Goal: Transaction & Acquisition: Book appointment/travel/reservation

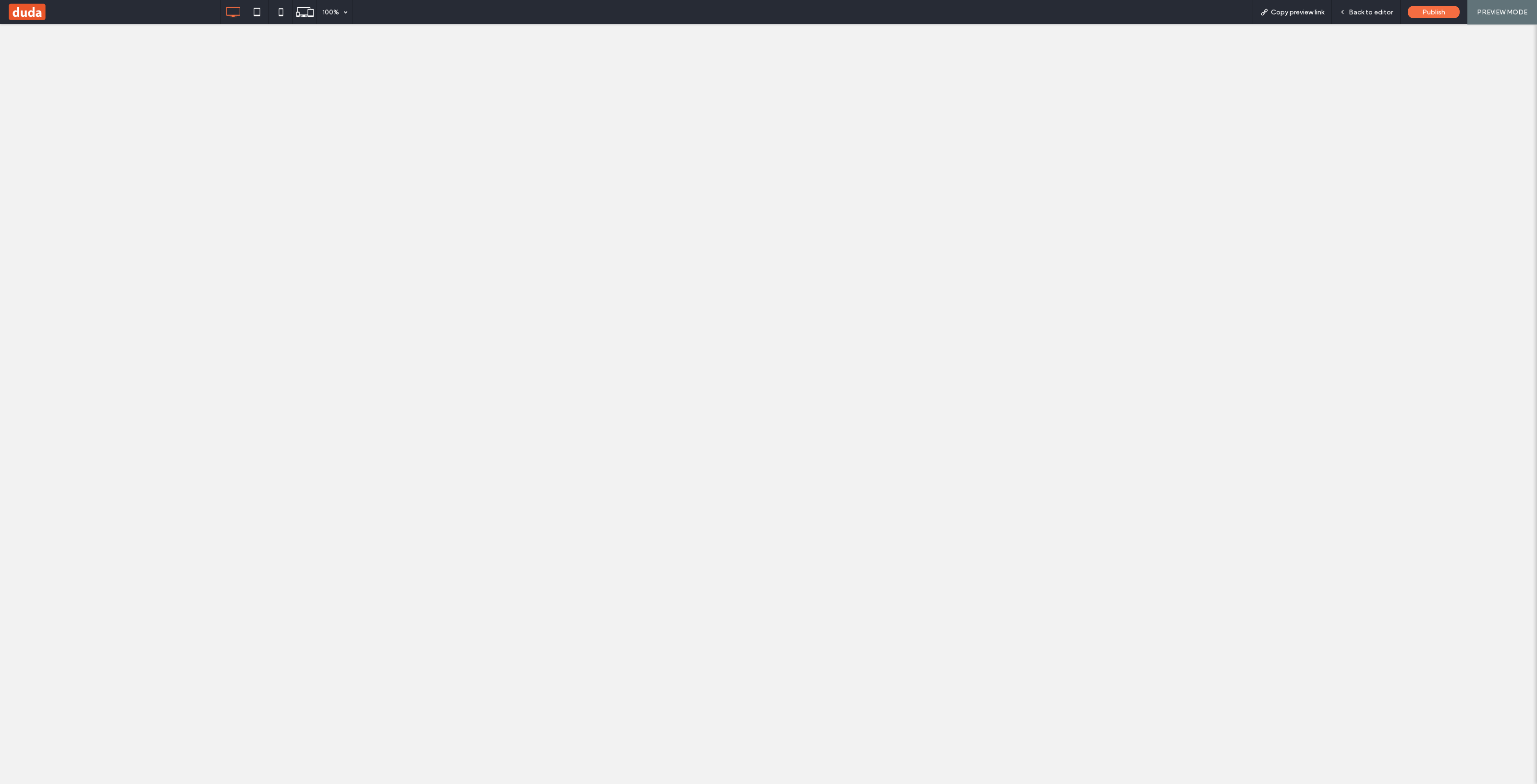
select select "*********"
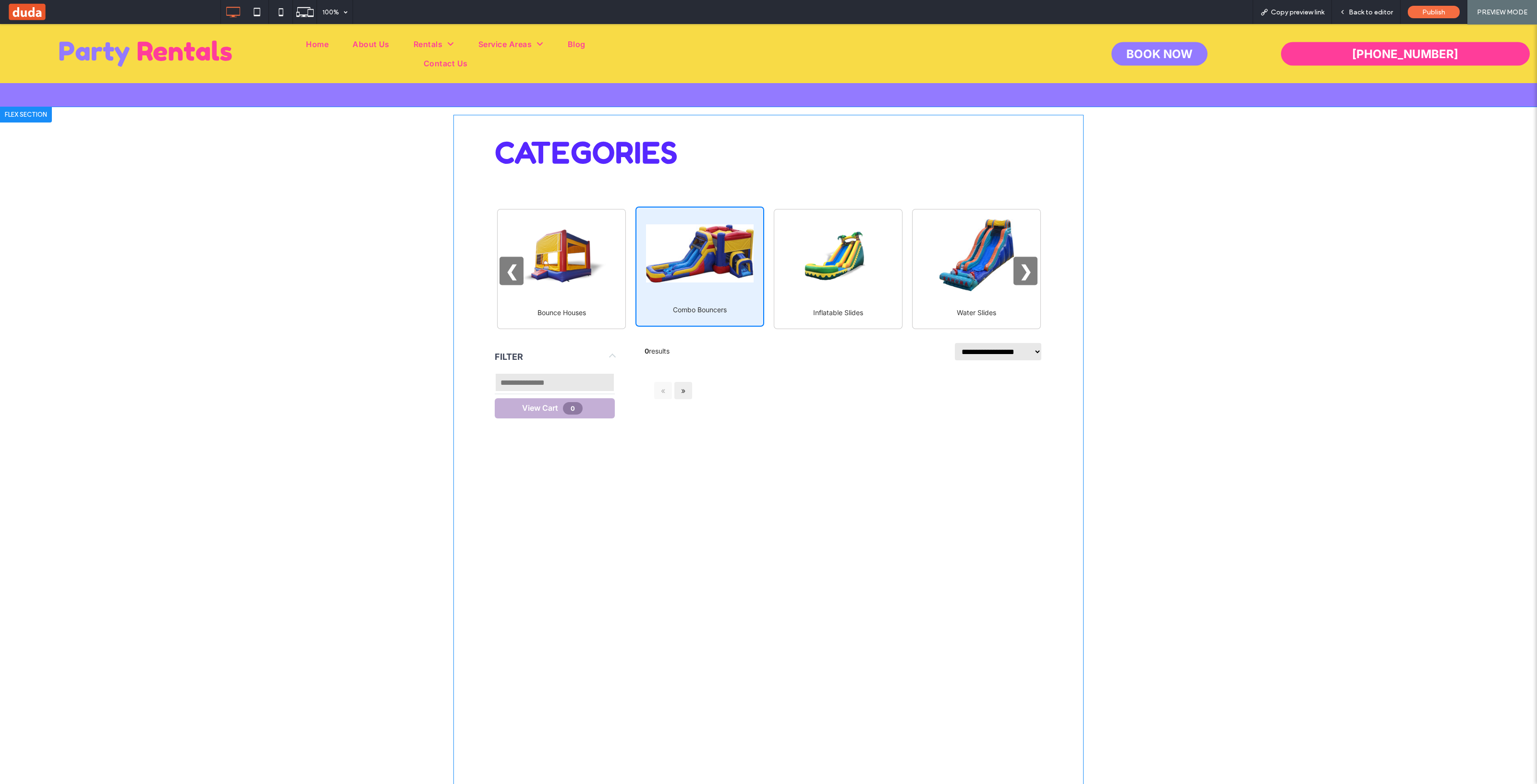
click at [479, 479] on div "ERS [PERSON_NAME] CATEGORIES Bounce Houses Combo Bouncers Inflatable Slides Wat…" at bounding box center [768, 547] width 630 height 865
click at [1374, 11] on span "Back to editor" at bounding box center [1371, 13] width 44 height 8
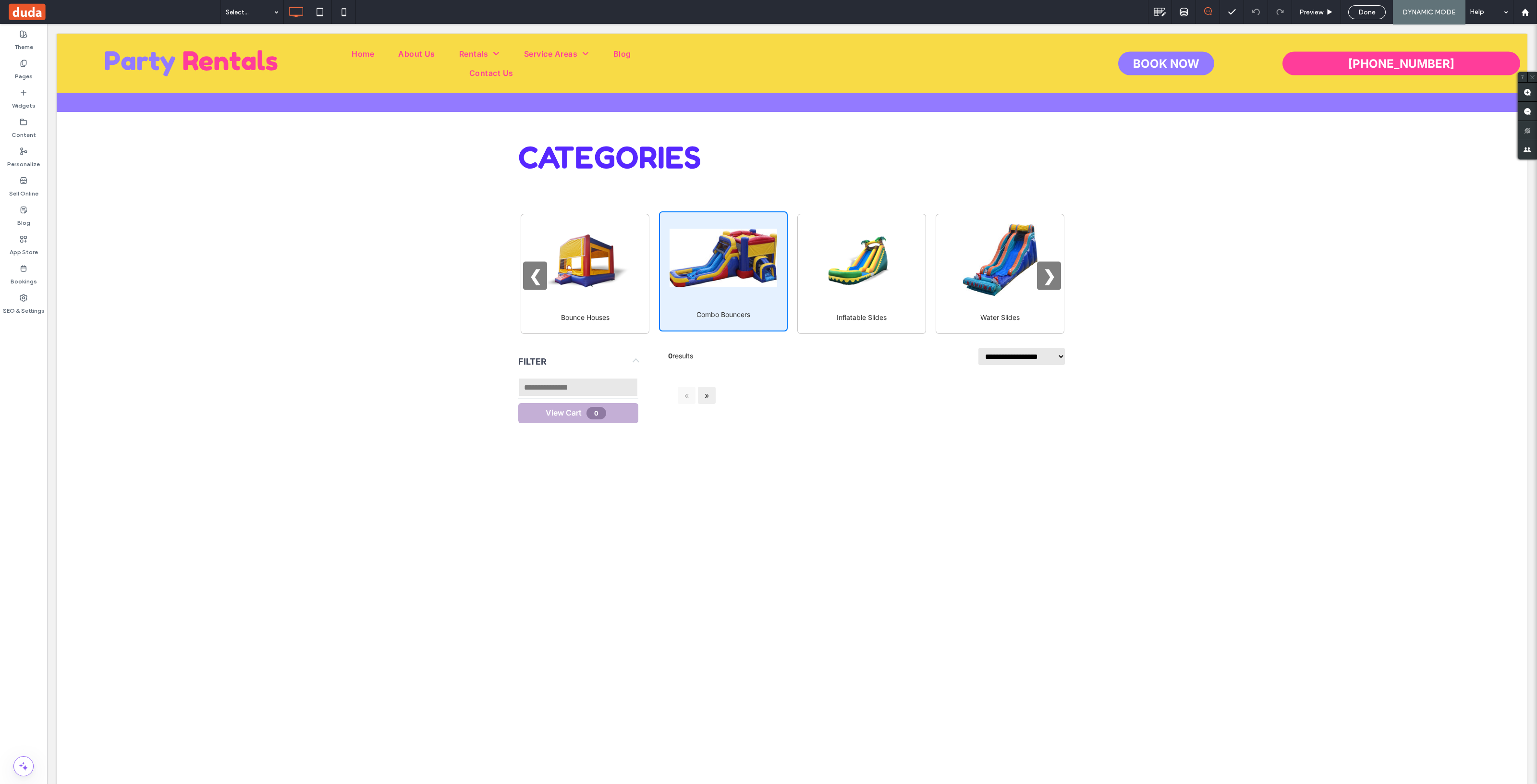
scroll to position [354, 0]
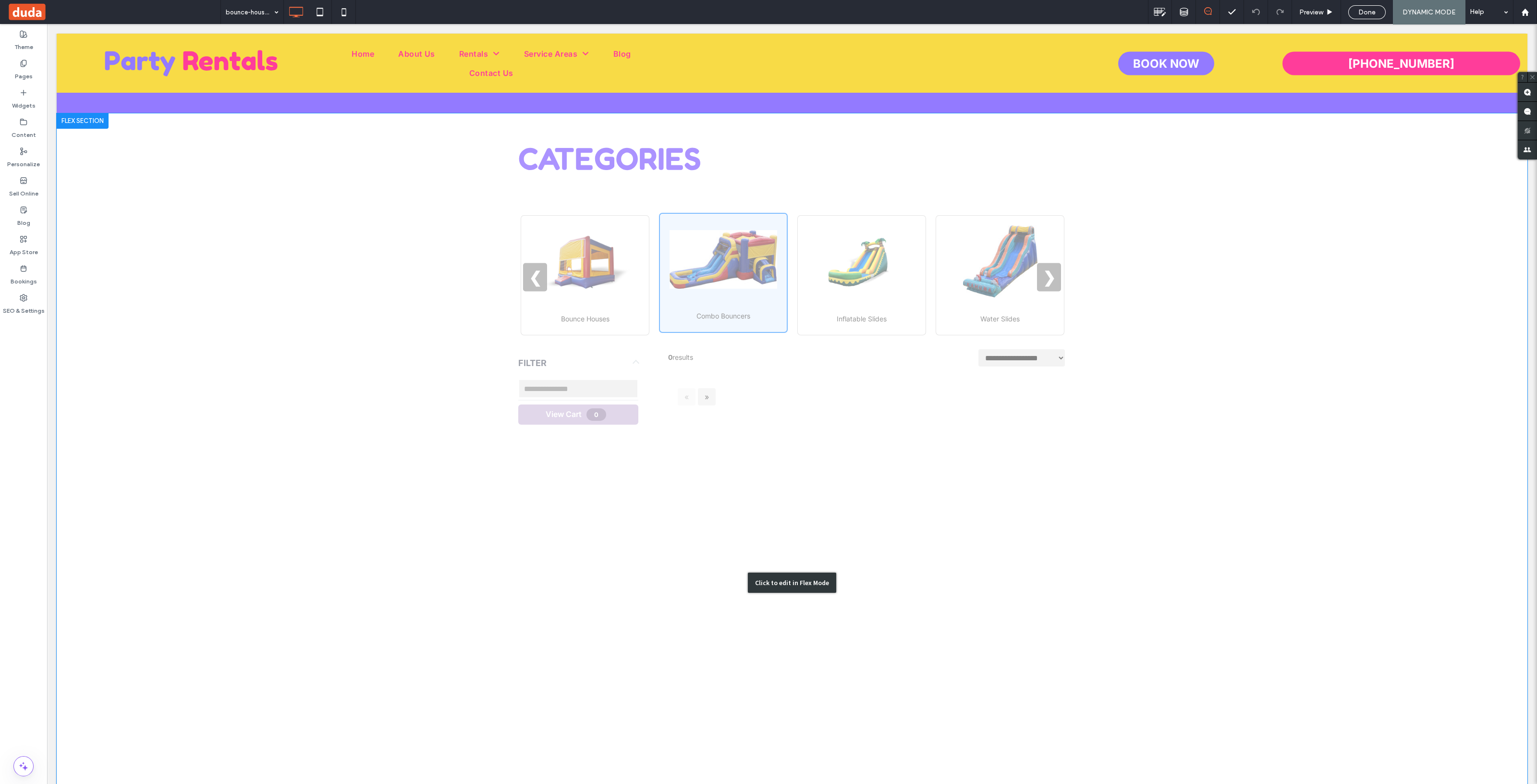
click at [1135, 233] on div "Click to edit in Flex Mode" at bounding box center [792, 582] width 1471 height 939
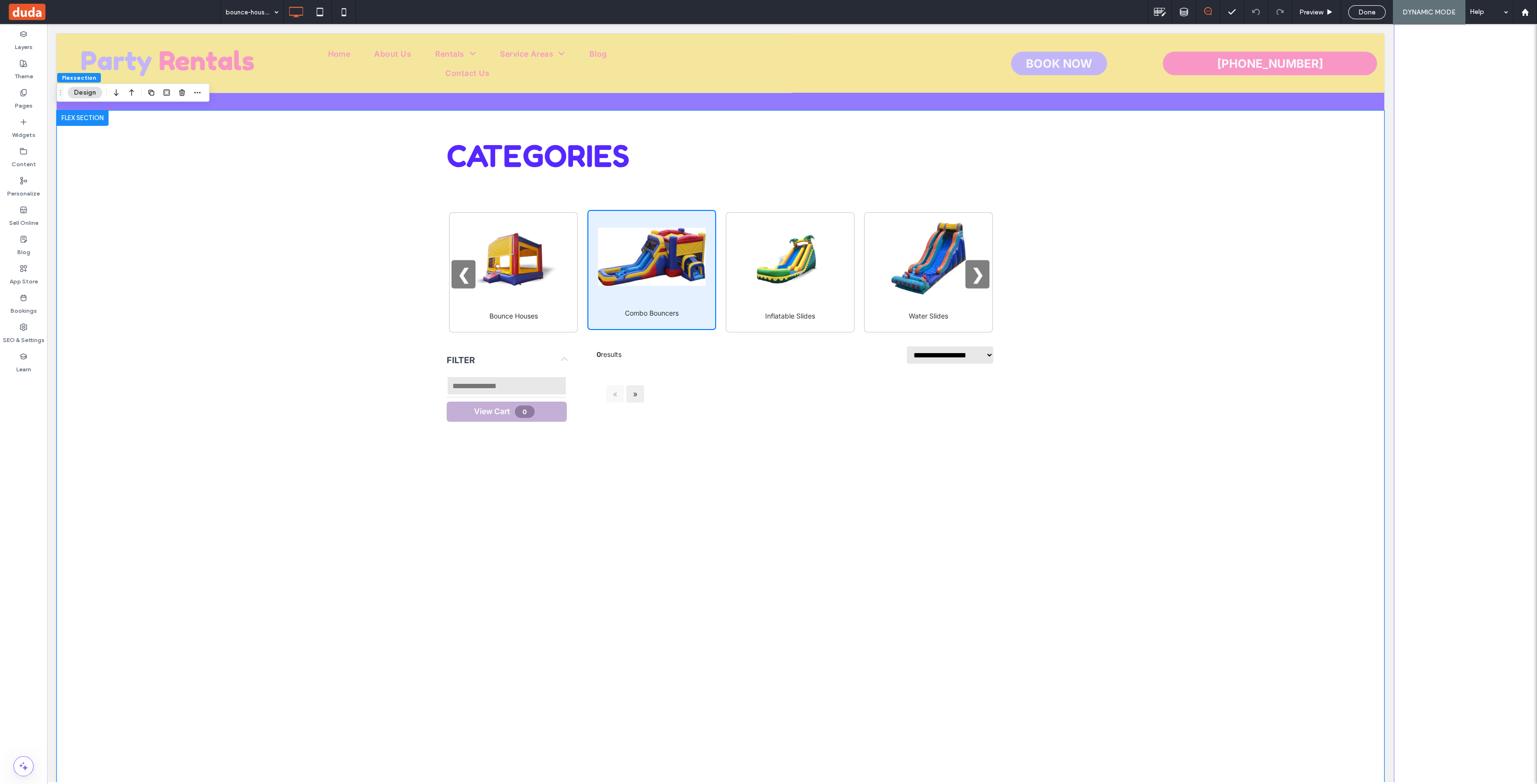
scroll to position [257, 0]
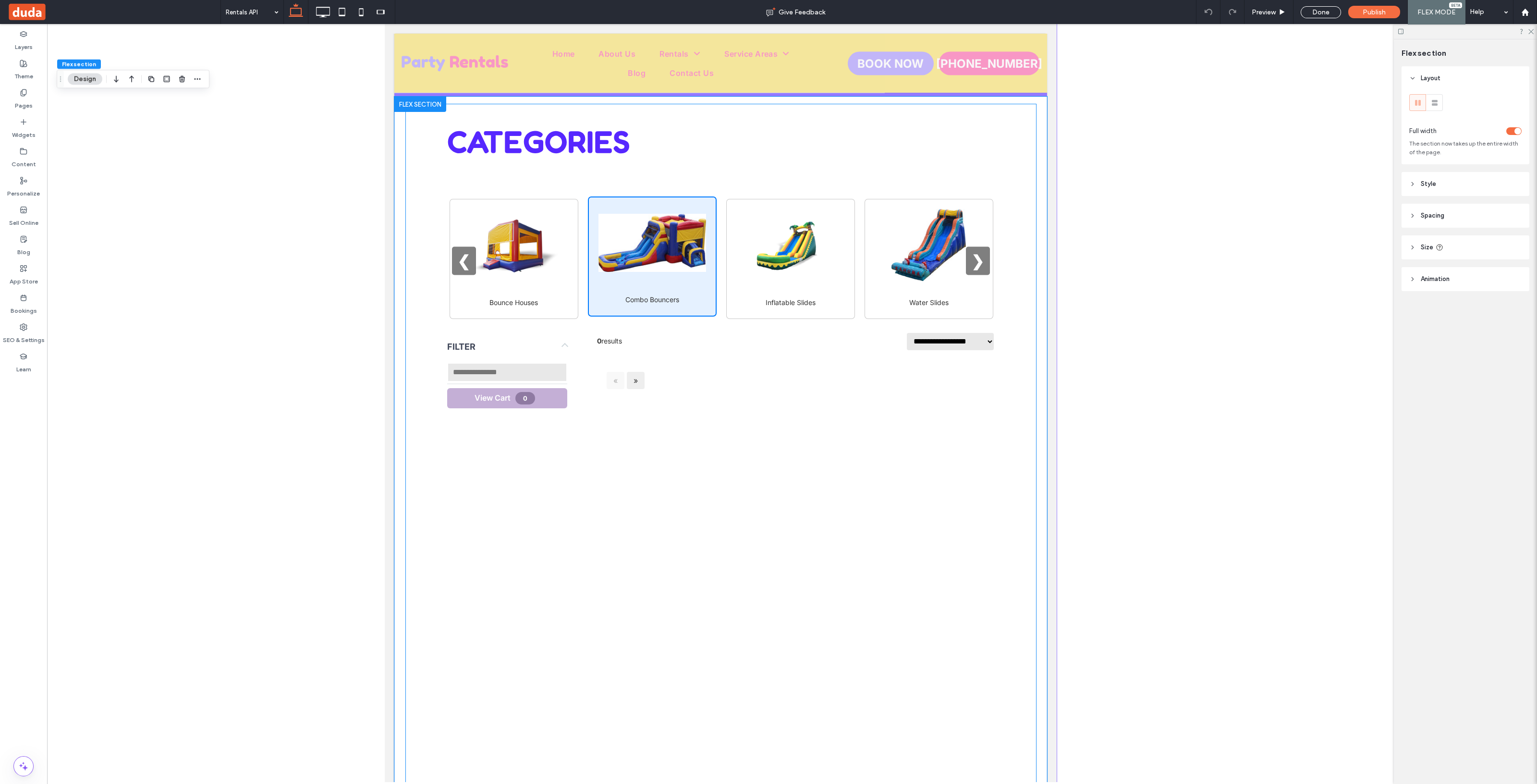
click at [915, 367] on div "« »" at bounding box center [795, 380] width 398 height 27
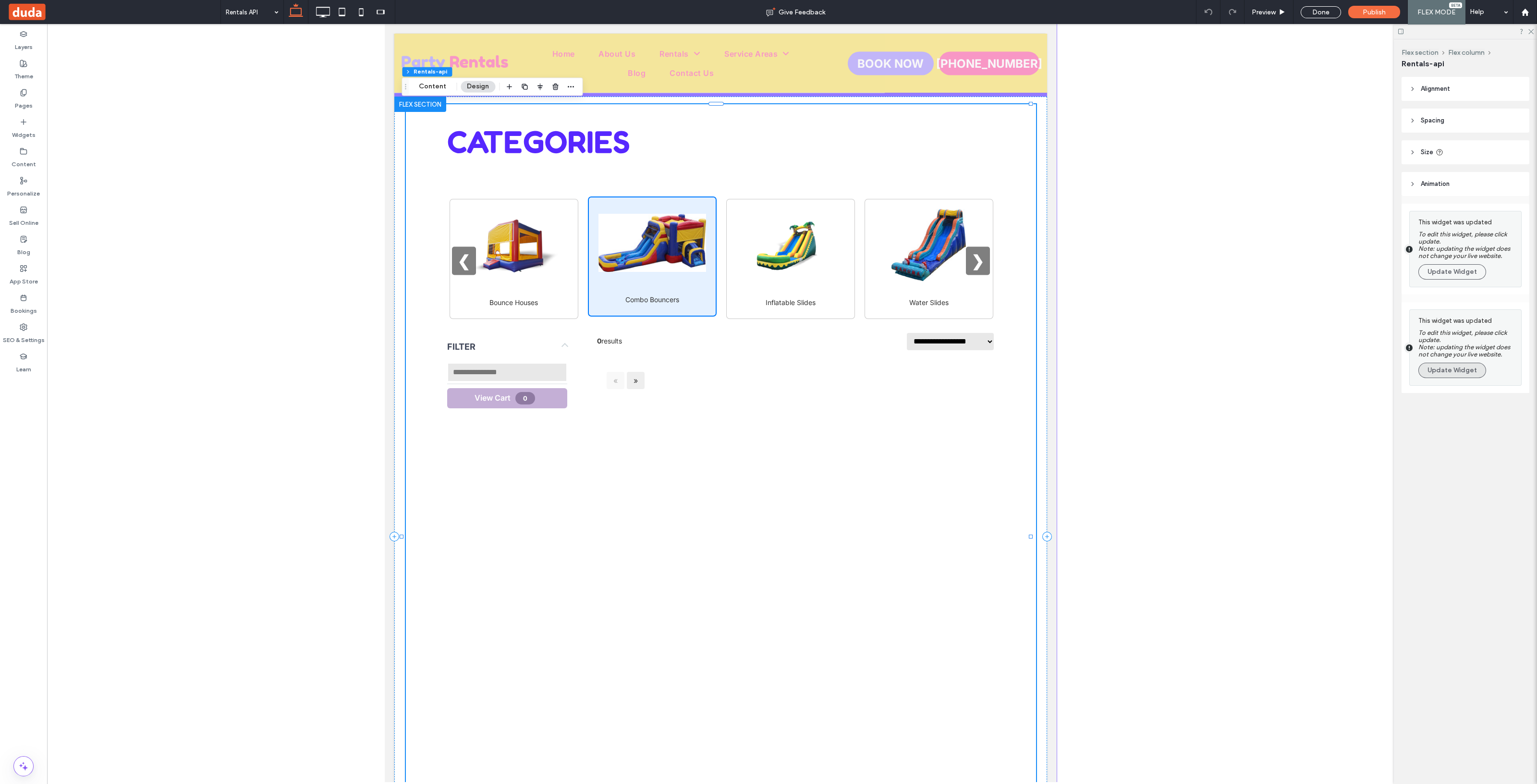
click at [1460, 371] on button "Update Widget" at bounding box center [1452, 371] width 68 height 16
click at [1442, 272] on button "Update Widget" at bounding box center [1452, 272] width 68 height 16
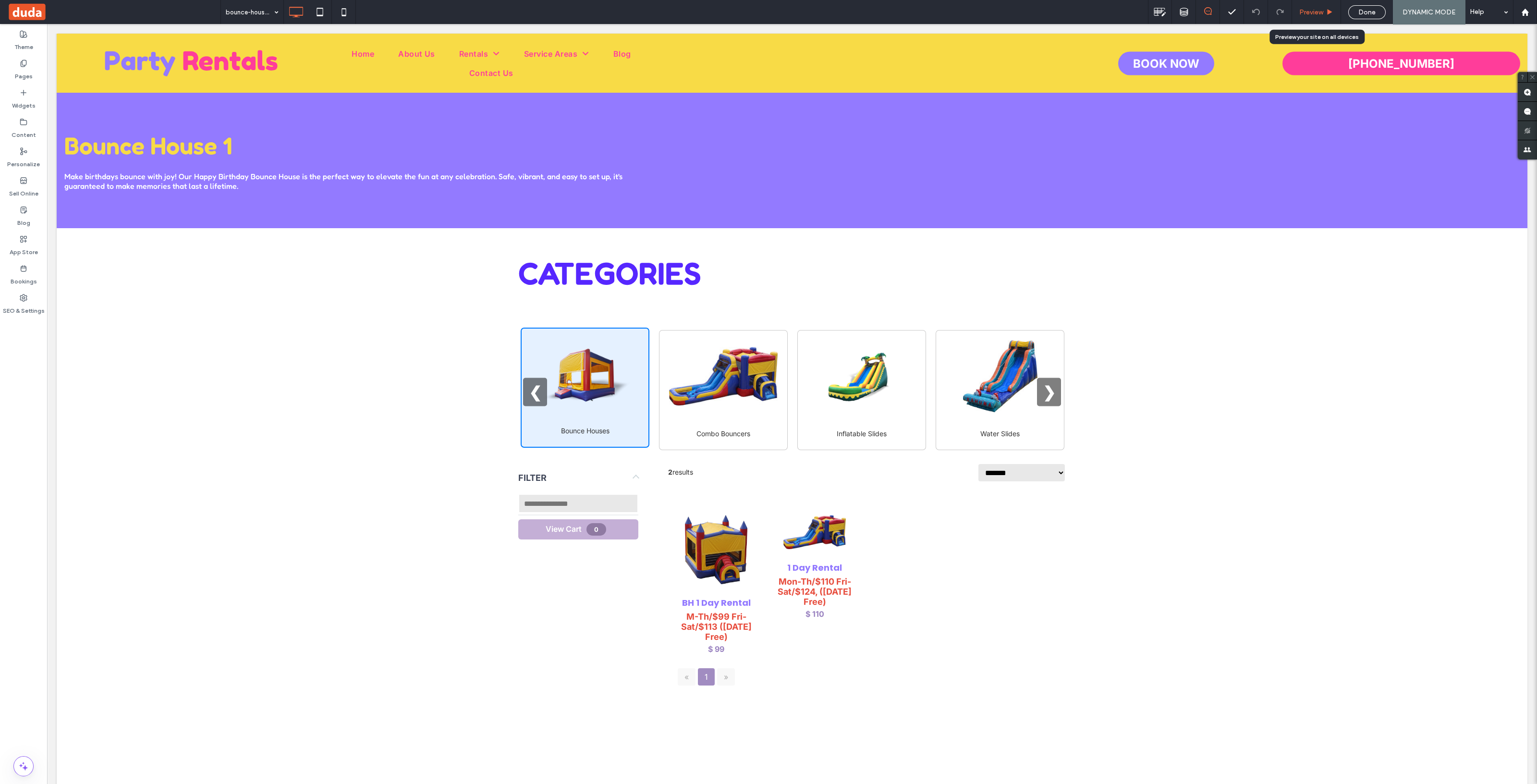
click at [1316, 12] on span "Preview" at bounding box center [1311, 13] width 24 height 8
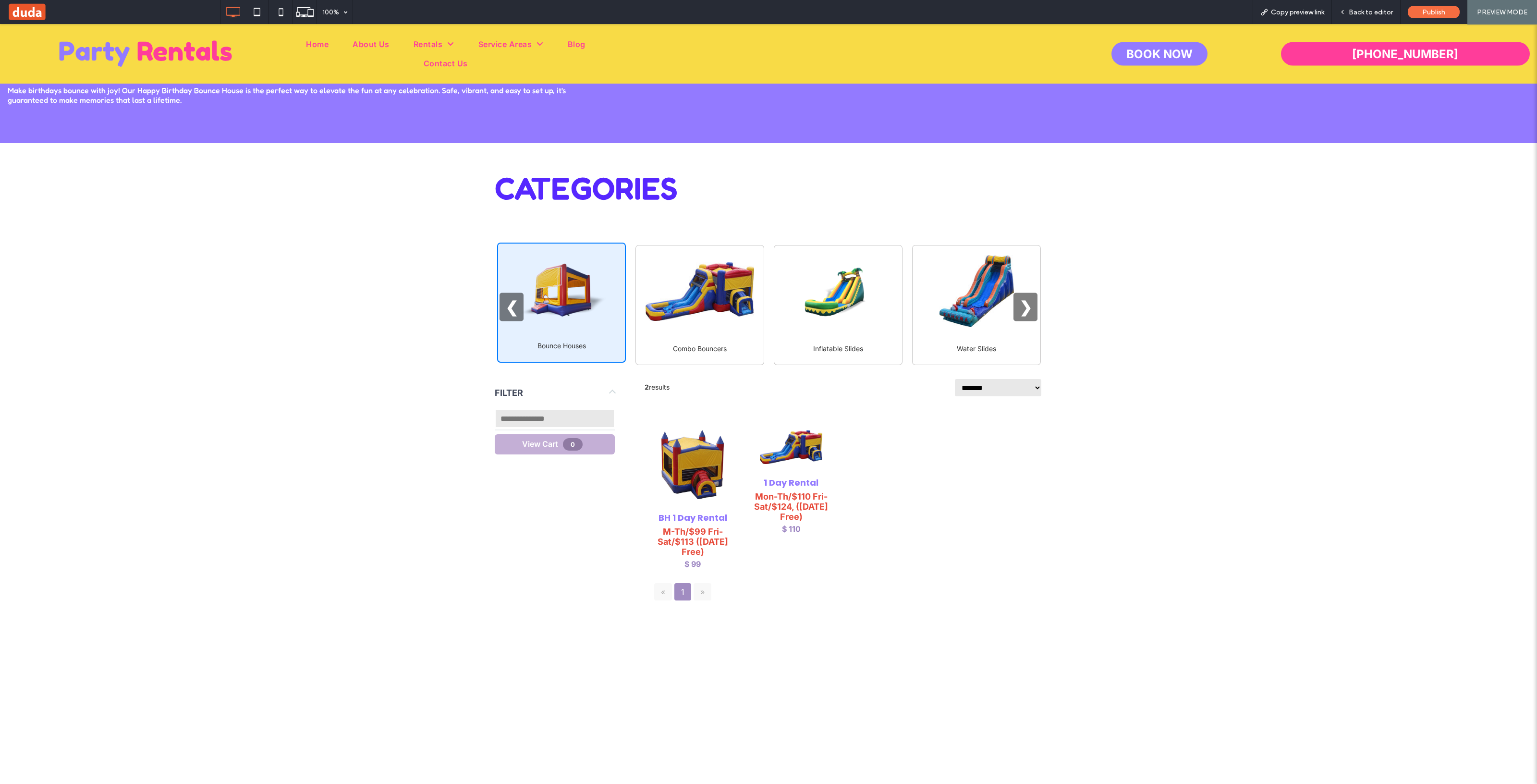
scroll to position [420, 0]
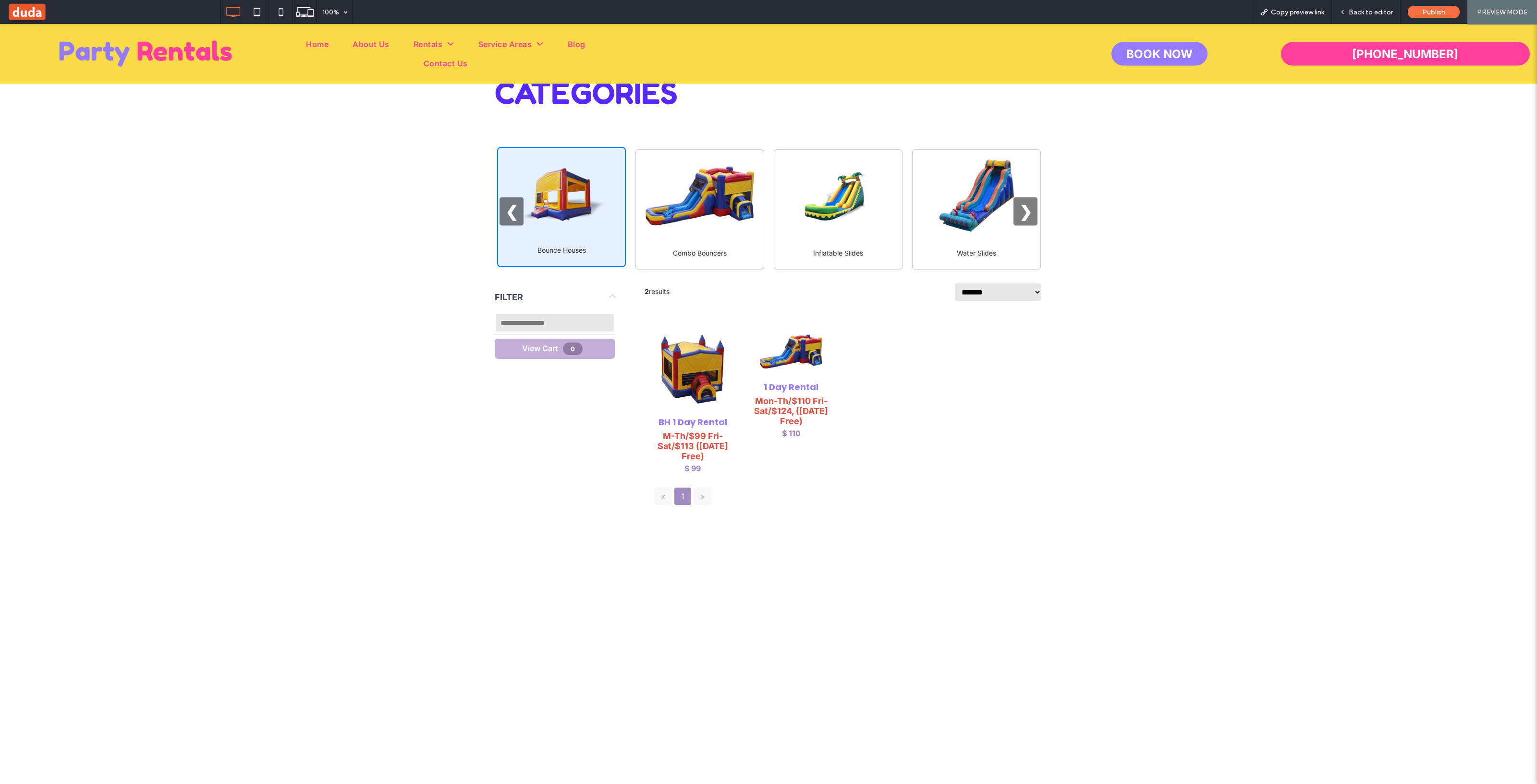
click at [600, 347] on button "View Cart 0" at bounding box center [554, 349] width 120 height 20
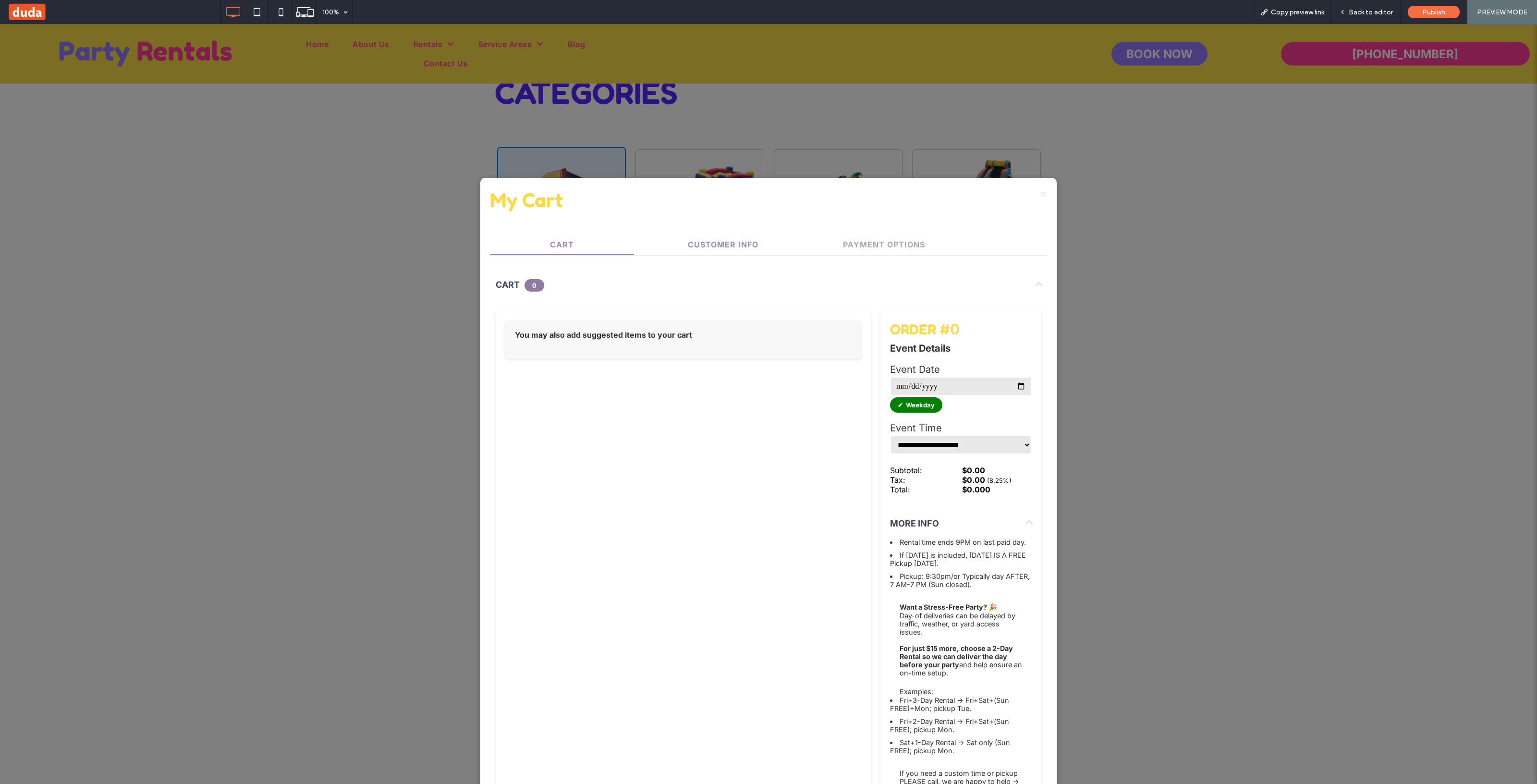
click at [736, 240] on button "Customer Info" at bounding box center [723, 245] width 144 height 19
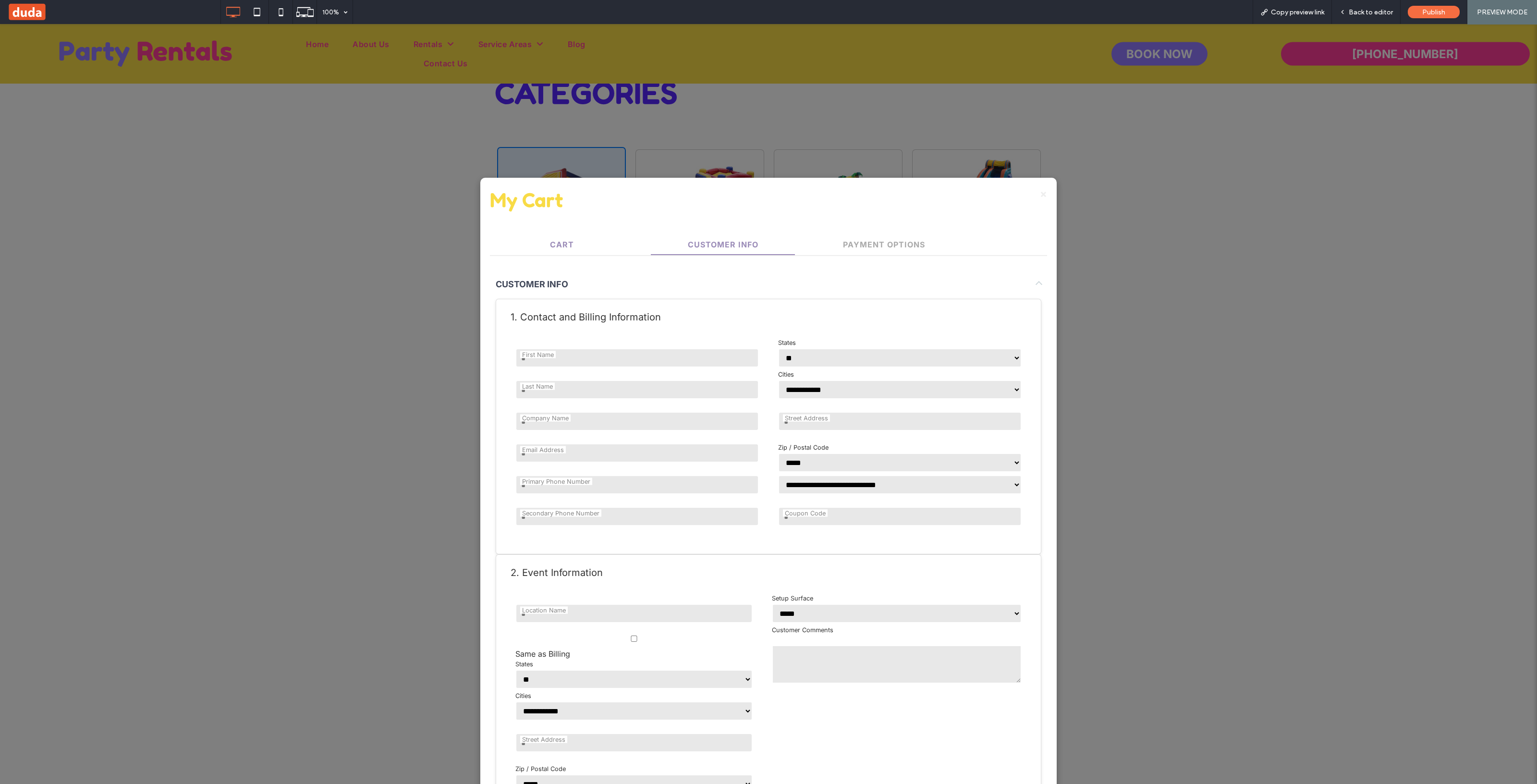
click at [610, 239] on button "Cart" at bounding box center [562, 245] width 144 height 19
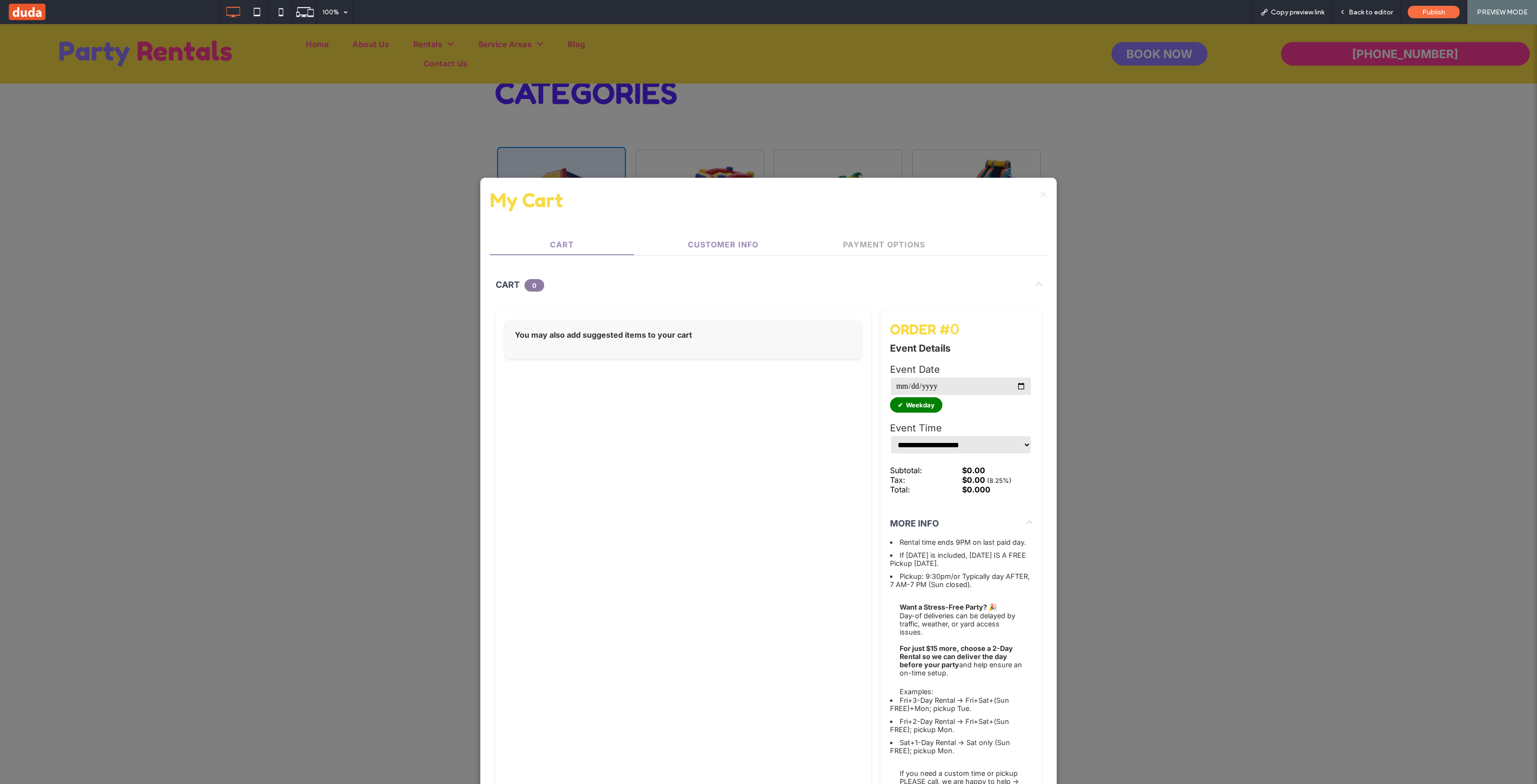
click at [684, 240] on button "Customer Info" at bounding box center [723, 245] width 144 height 19
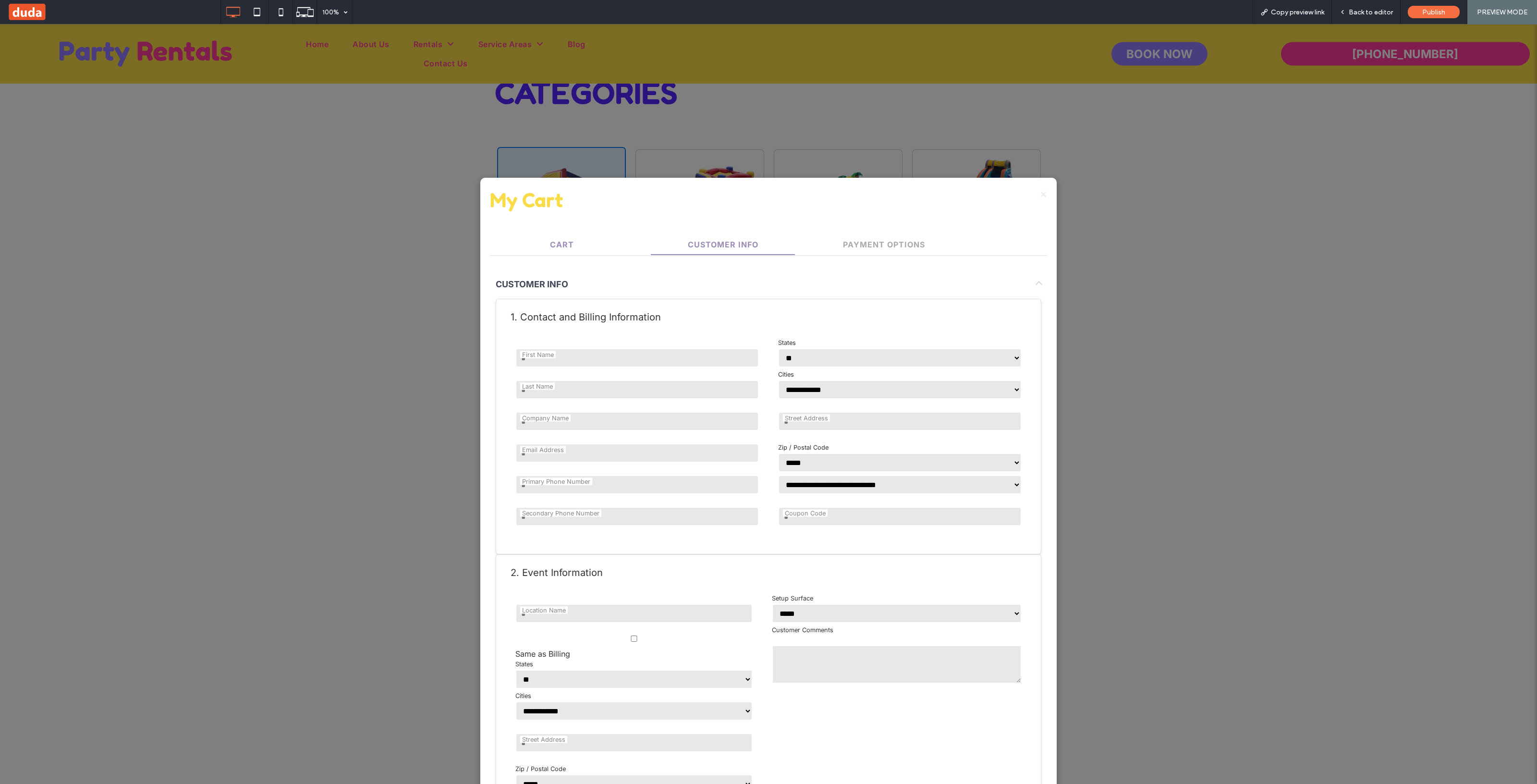
click at [570, 235] on button "Cart" at bounding box center [562, 245] width 144 height 19
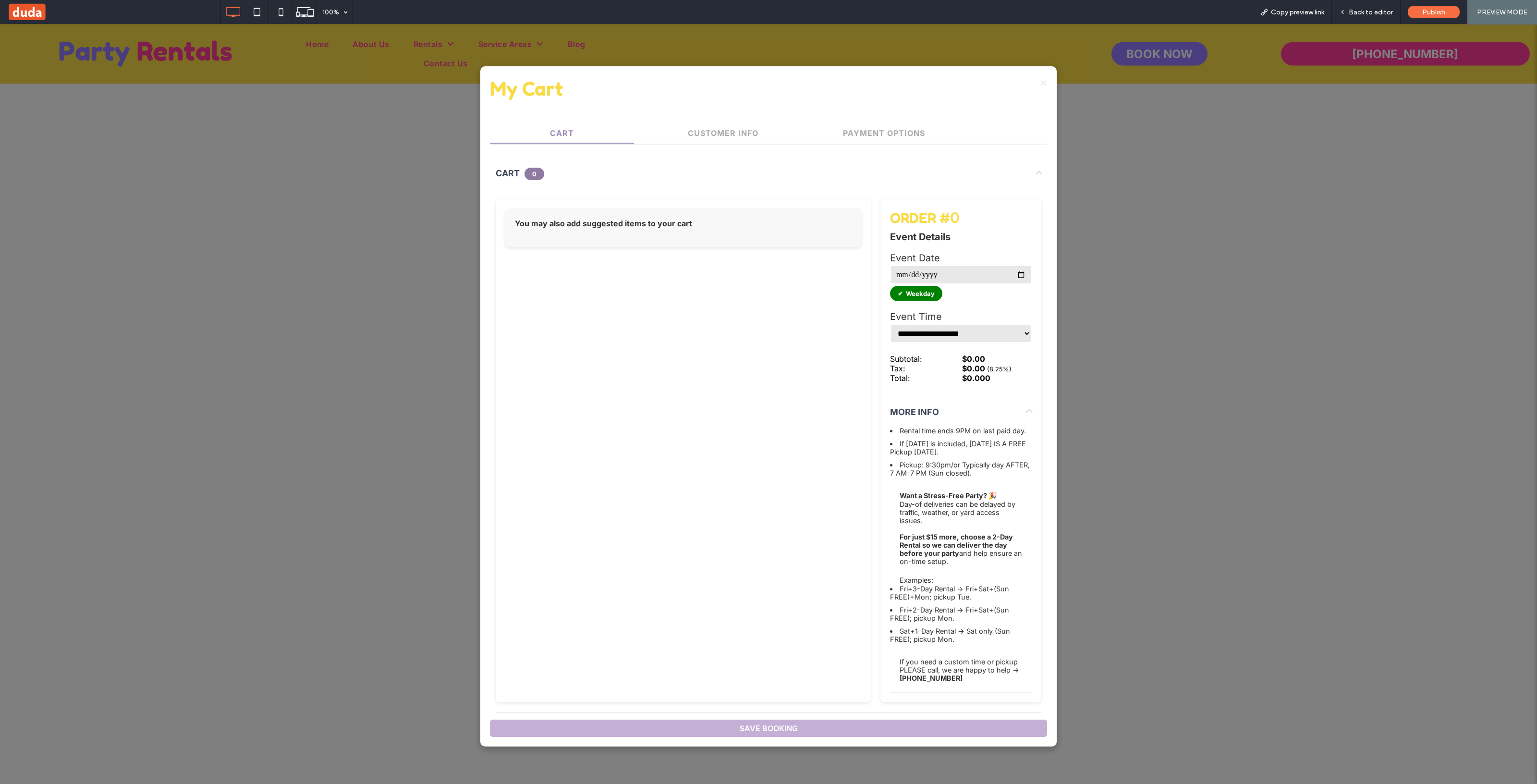
scroll to position [119, 0]
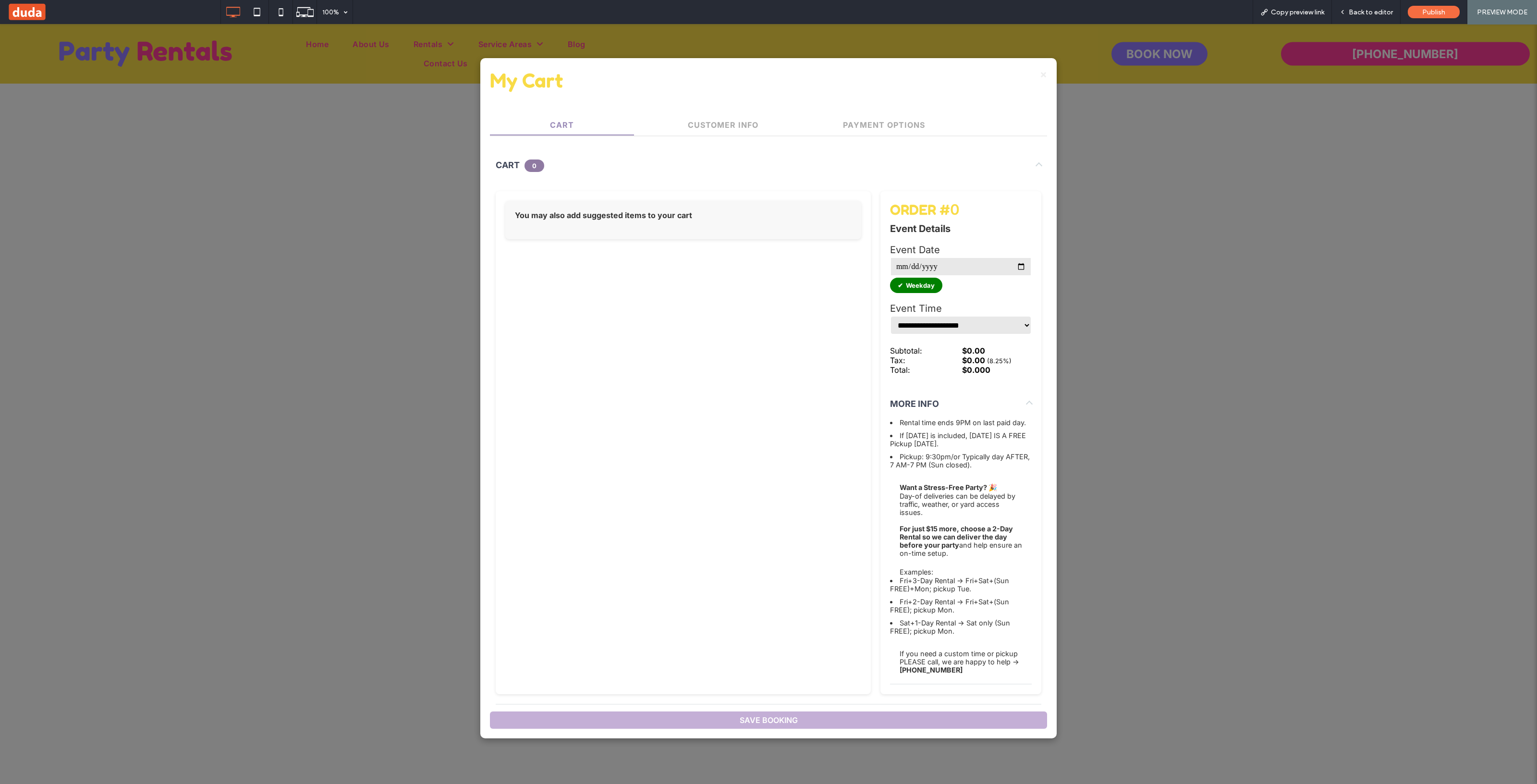
click at [1040, 68] on span "×" at bounding box center [1044, 74] width 7 height 13
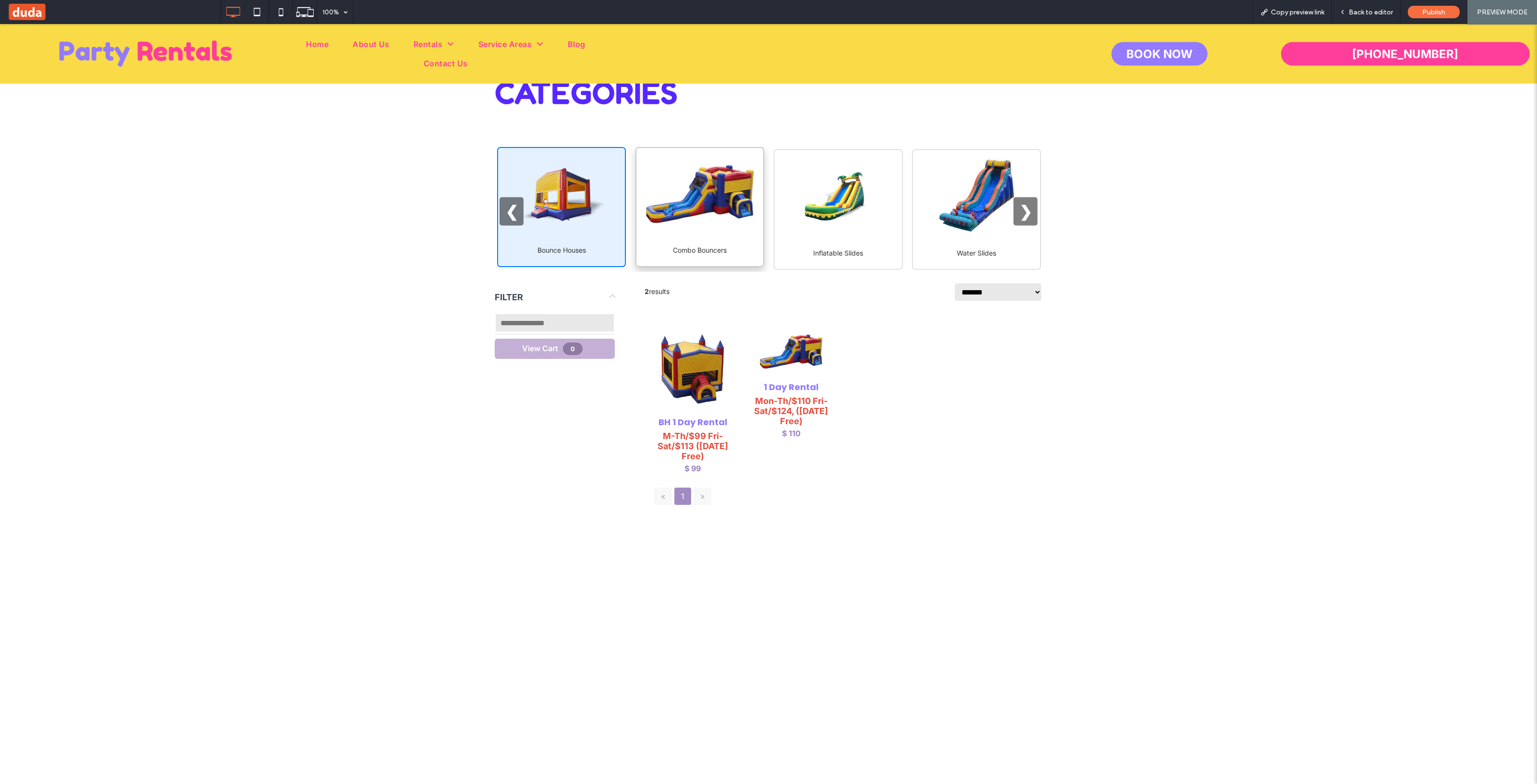
click at [708, 251] on div "Combo Bouncers" at bounding box center [700, 250] width 107 height 13
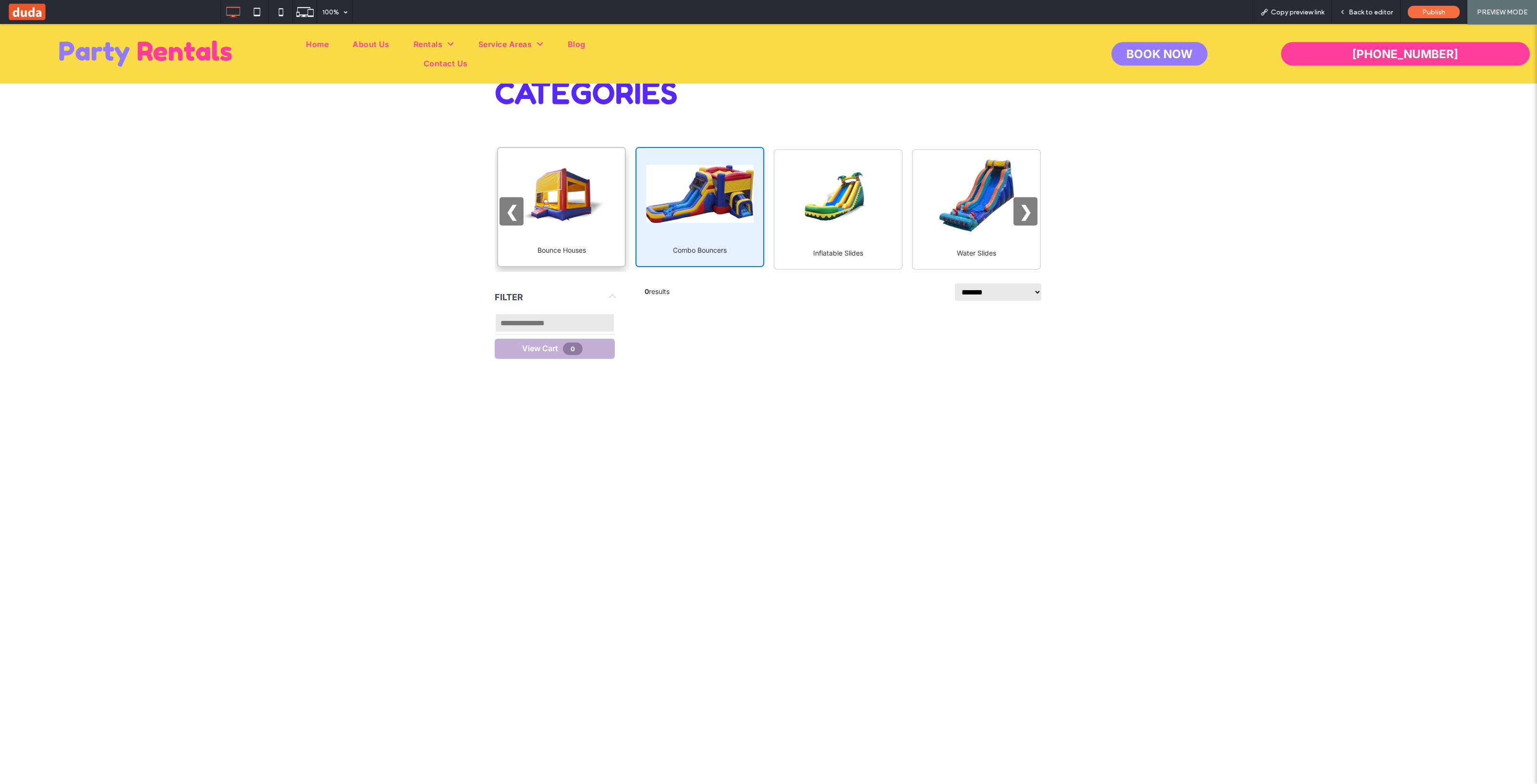
click at [515, 233] on div "Bounce Houses" at bounding box center [561, 206] width 129 height 120
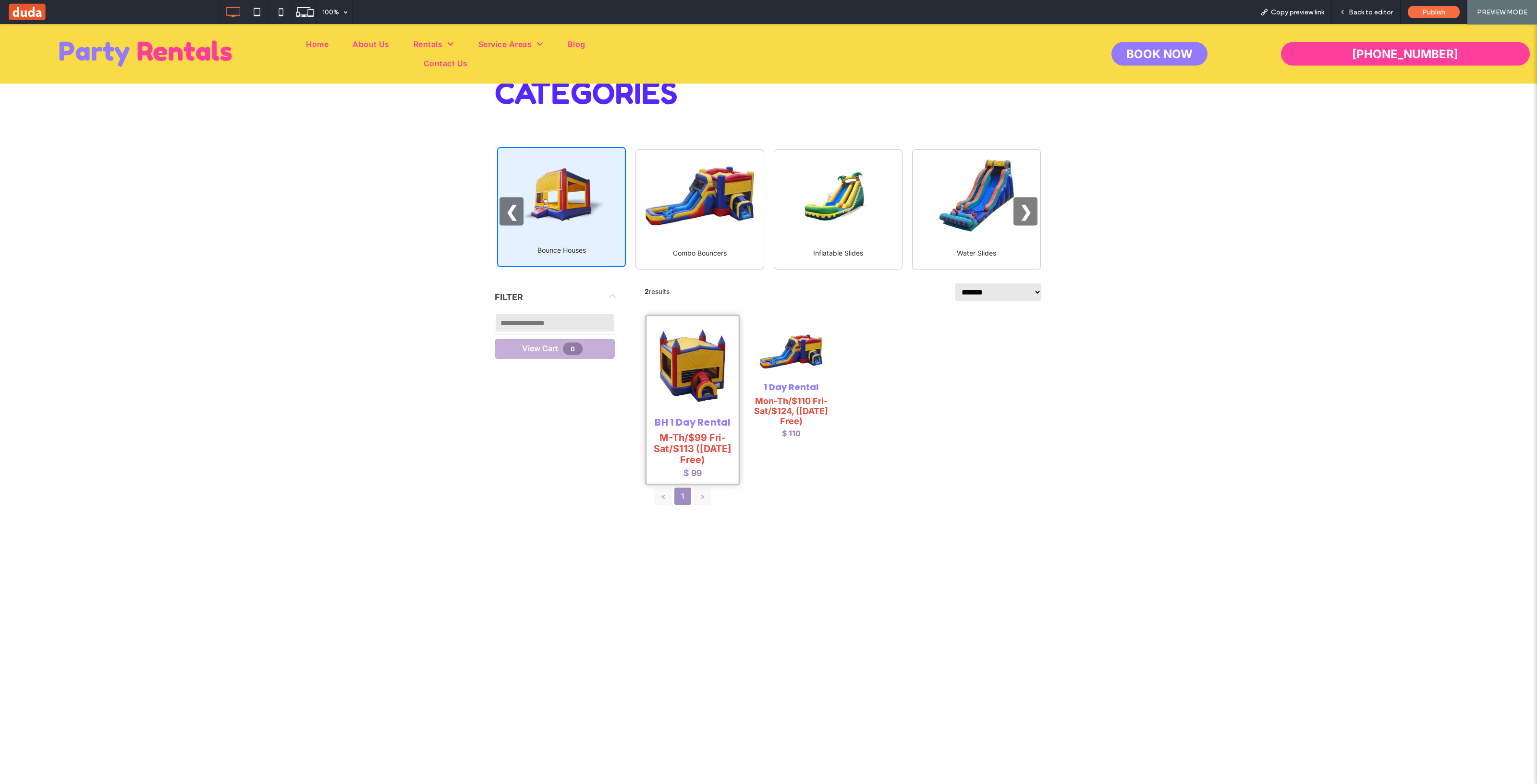
click at [672, 339] on img at bounding box center [692, 366] width 81 height 88
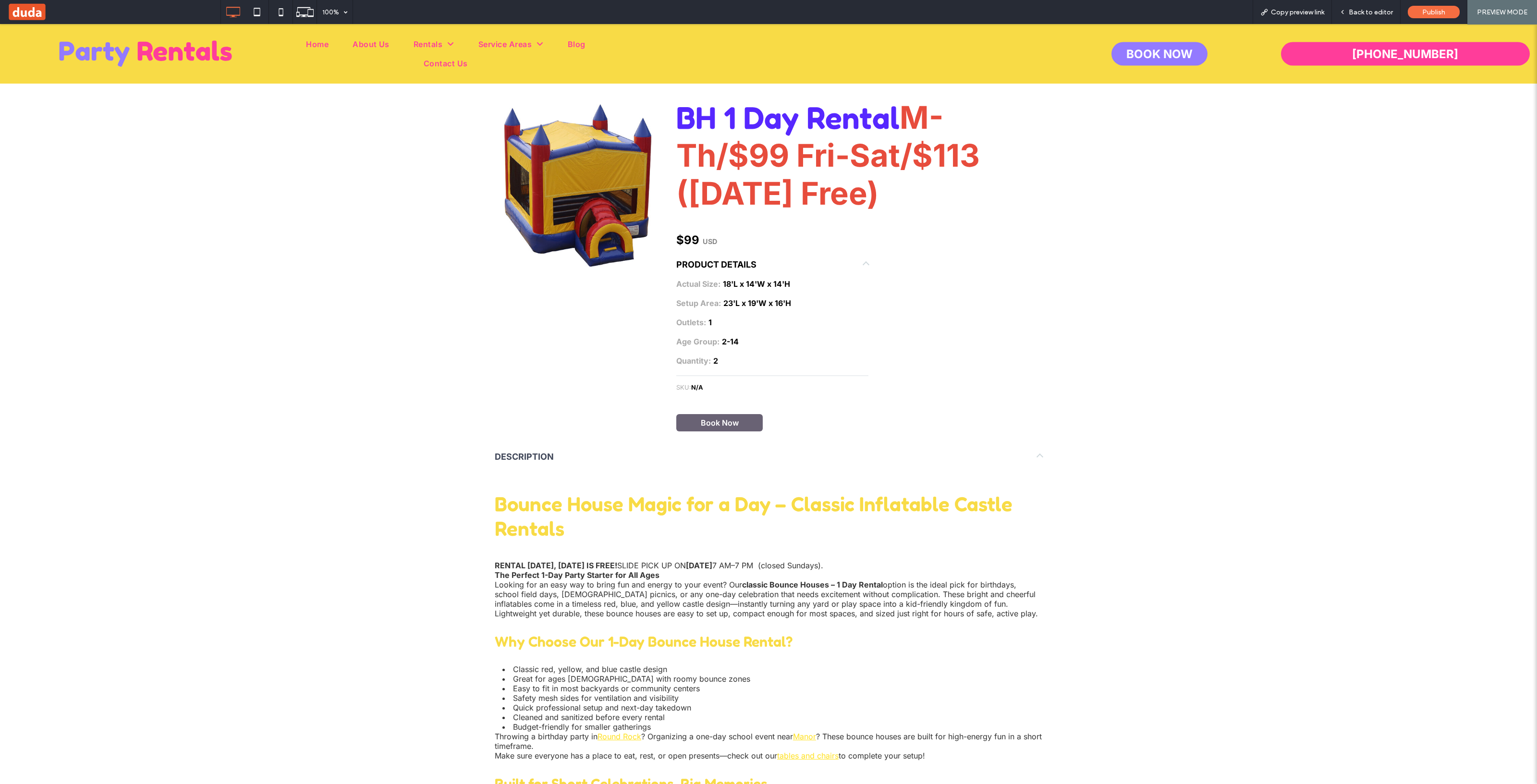
click at [743, 426] on button "Book Now" at bounding box center [719, 422] width 87 height 17
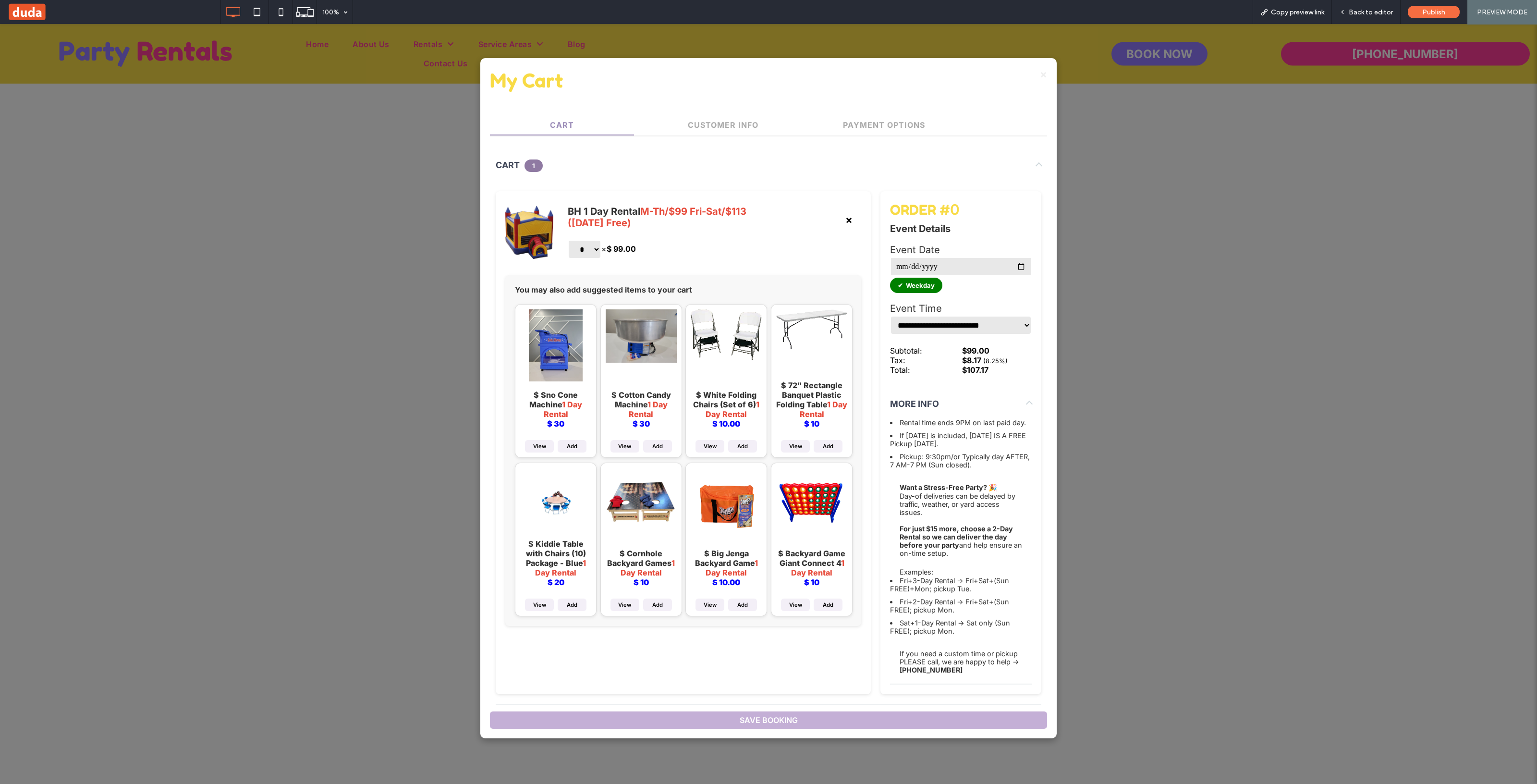
click at [563, 261] on div "× BH 1 Day Rental M-Th/$99 Fri-Sat/$113 (Sunday Free) * * × $ 99.00" at bounding box center [683, 237] width 356 height 75
click at [689, 115] on button "Customer Info" at bounding box center [723, 125] width 144 height 19
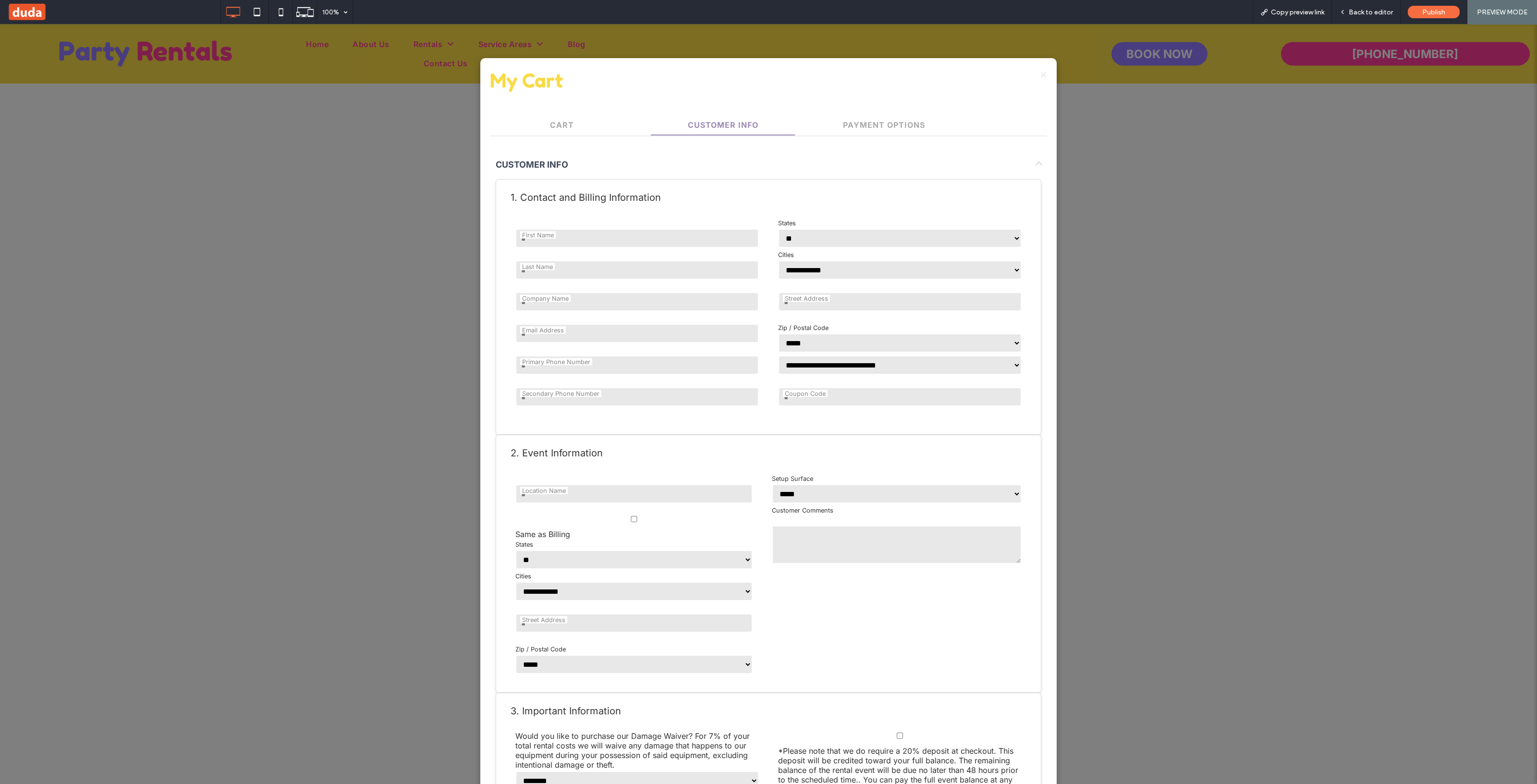
click at [634, 227] on div "First Name Only letters are allowed." at bounding box center [637, 238] width 243 height 22
drag, startPoint x: 619, startPoint y: 234, endPoint x: 610, endPoint y: 245, distance: 14.2
click at [619, 234] on input "text" at bounding box center [637, 238] width 243 height 19
click at [553, 270] on input "text" at bounding box center [637, 270] width 243 height 19
click at [601, 235] on input "text" at bounding box center [637, 238] width 243 height 19
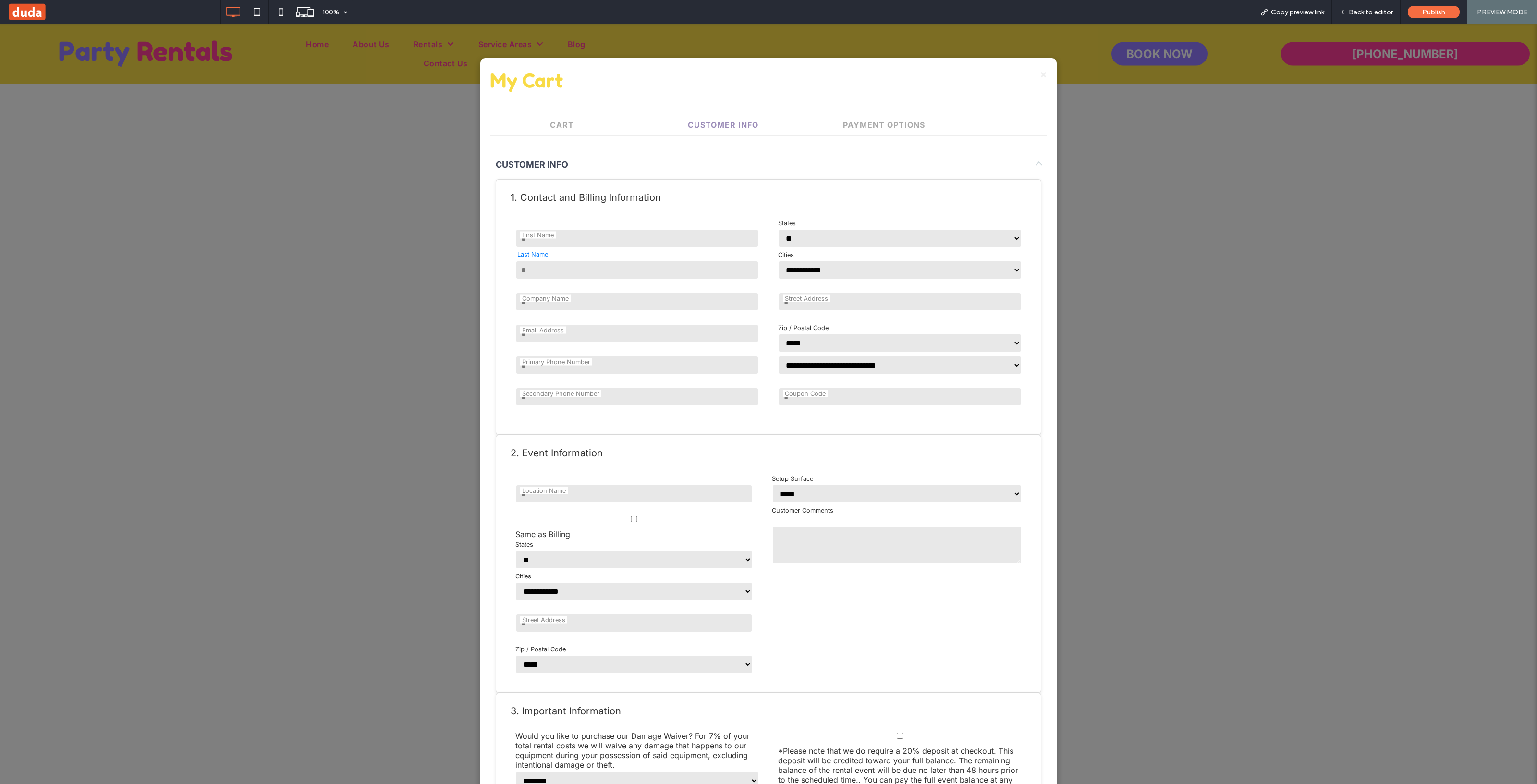
click at [520, 261] on input "text" at bounding box center [637, 270] width 243 height 19
click at [532, 309] on div "Company Name" at bounding box center [637, 301] width 243 height 22
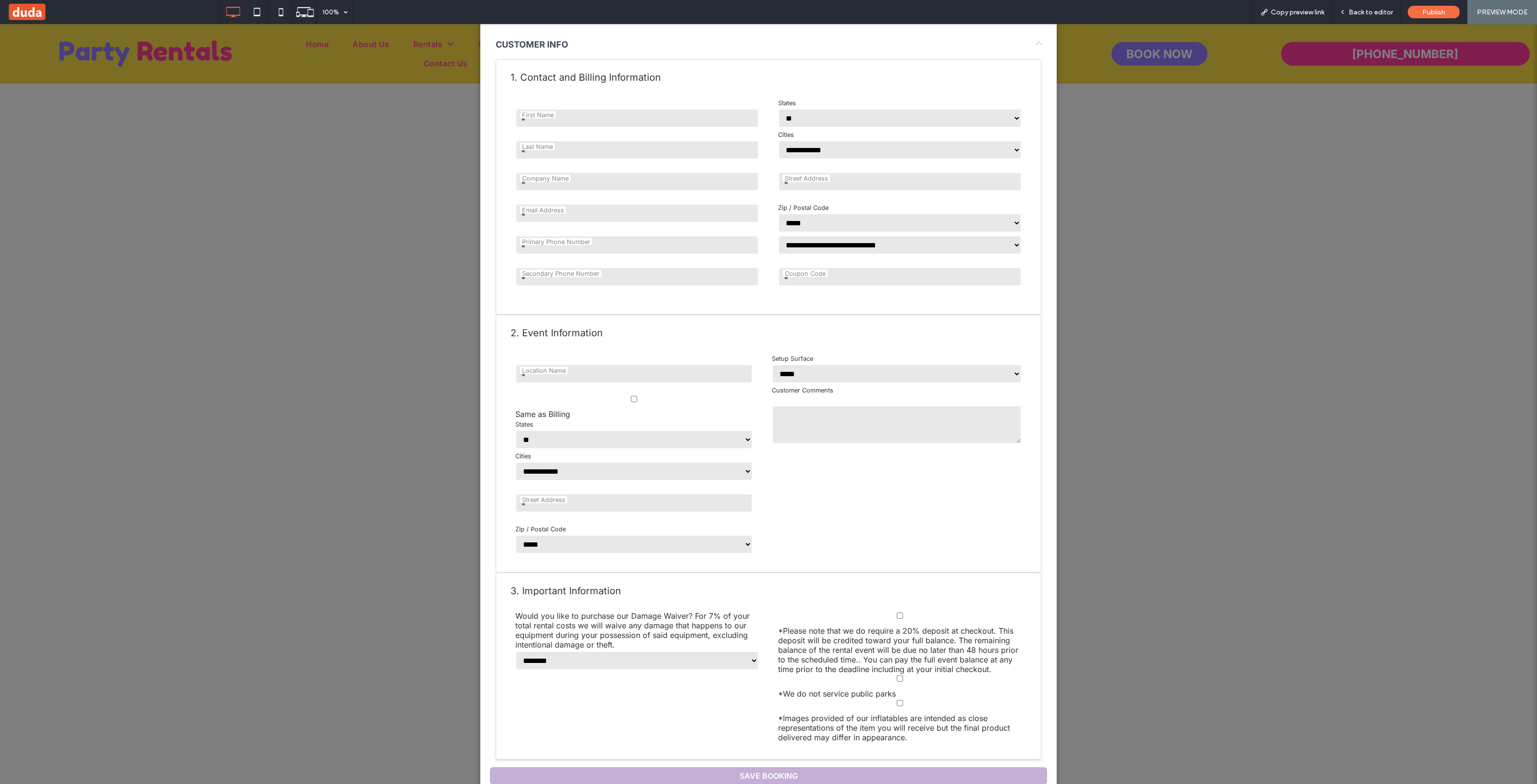
scroll to position [300, 0]
